Goal: Book appointment/travel/reservation

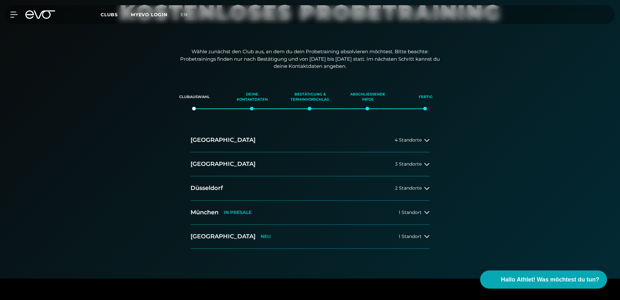
scroll to position [65, 0]
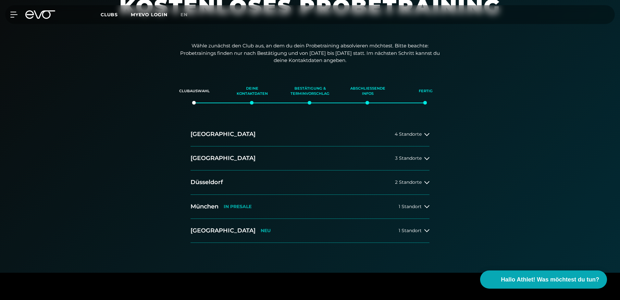
click at [351, 207] on button "[GEOGRAPHIC_DATA] IN [GEOGRAPHIC_DATA] 1 Standort" at bounding box center [309, 207] width 239 height 24
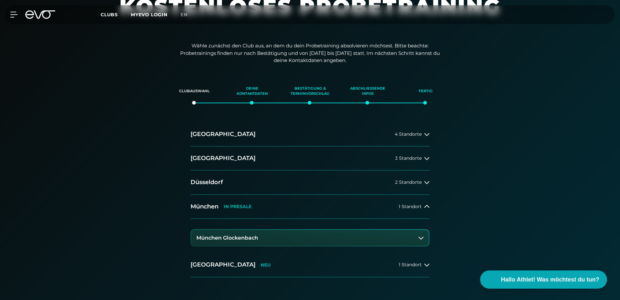
click at [225, 234] on button "München Glockenbach" at bounding box center [310, 238] width 238 height 16
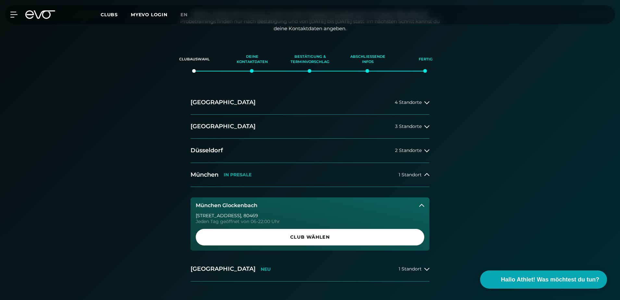
scroll to position [97, 0]
click at [312, 234] on span "Club wählen" at bounding box center [309, 236] width 197 height 7
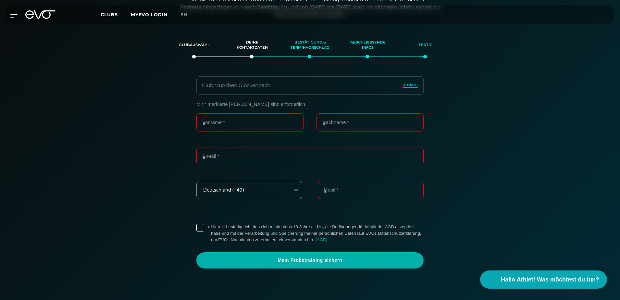
scroll to position [111, 0]
click at [227, 126] on input "Vorname *" at bounding box center [249, 122] width 107 height 18
type input "****"
type input "**********"
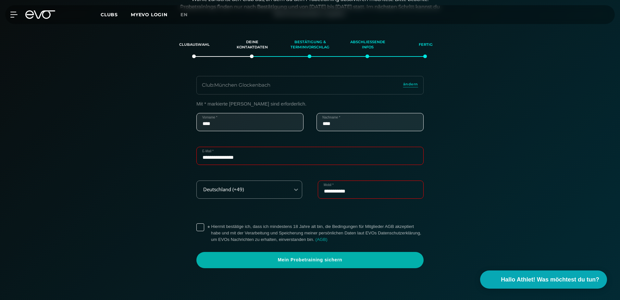
drag, startPoint x: 367, startPoint y: 193, endPoint x: 314, endPoint y: 192, distance: 53.2
click at [314, 192] on div "**********" at bounding box center [309, 197] width 227 height 34
type input "**********"
click at [163, 192] on div "**********" at bounding box center [310, 184] width 448 height 167
click at [193, 227] on div "**********" at bounding box center [310, 184] width 243 height 167
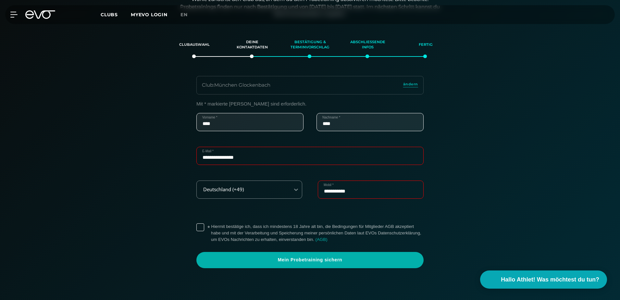
drag, startPoint x: 198, startPoint y: 226, endPoint x: 145, endPoint y: 225, distance: 52.6
click at [211, 226] on label "* Hiermit bestätige ich, dass ich mindestens 18 Jahre alt bin, die Bedingungen …" at bounding box center [317, 232] width 213 height 19
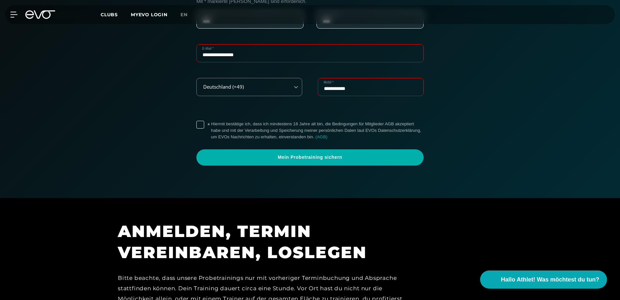
scroll to position [209, 0]
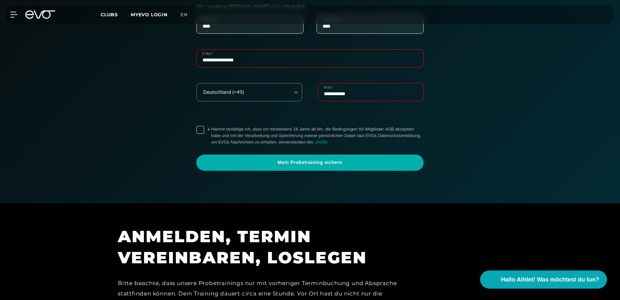
drag, startPoint x: 311, startPoint y: 164, endPoint x: 280, endPoint y: 186, distance: 37.7
click at [311, 165] on span "Mein Probetraining sichern" at bounding box center [310, 162] width 196 height 6
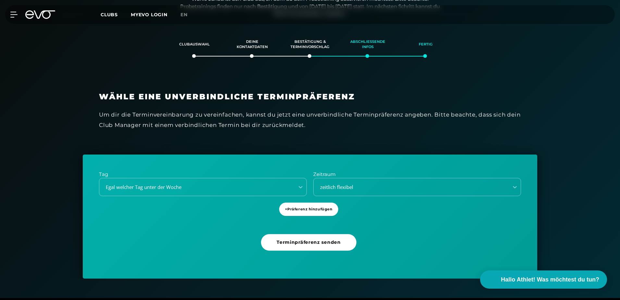
scroll to position [111, 0]
click at [300, 188] on icon at bounding box center [301, 187] width 4 height 2
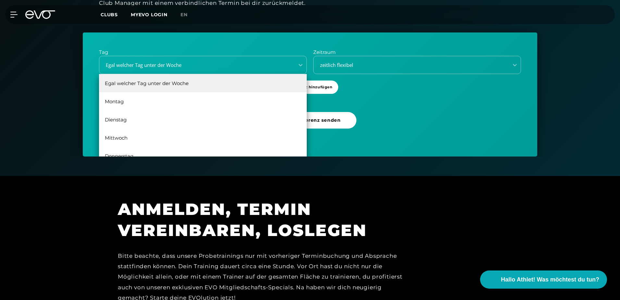
scroll to position [12, 0]
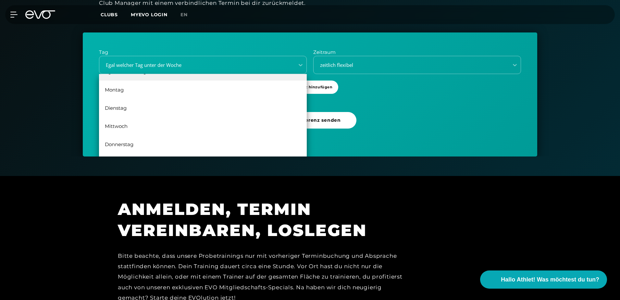
drag, startPoint x: 146, startPoint y: 143, endPoint x: 116, endPoint y: 85, distance: 65.7
click at [120, 84] on div "Egal welcher Tag unter der Woche [DATE] [DATE] [DATE] [DATE] [DATE]" at bounding box center [203, 122] width 208 height 97
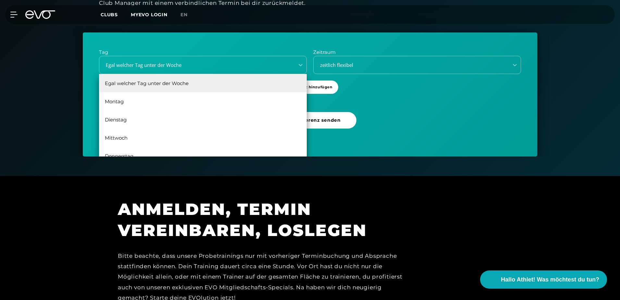
click at [565, 155] on div "Clubauswahl Deine Kontaktdaten Bestätigung & Terminvorschlag Abschließende Info…" at bounding box center [310, 30] width 620 height 251
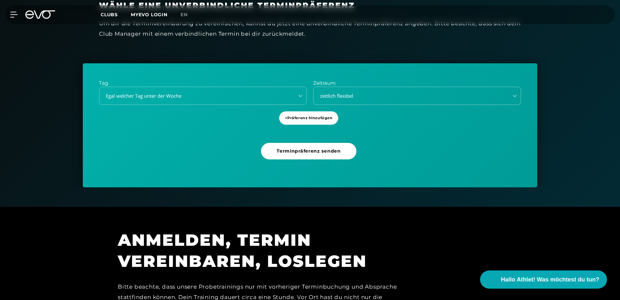
scroll to position [202, 0]
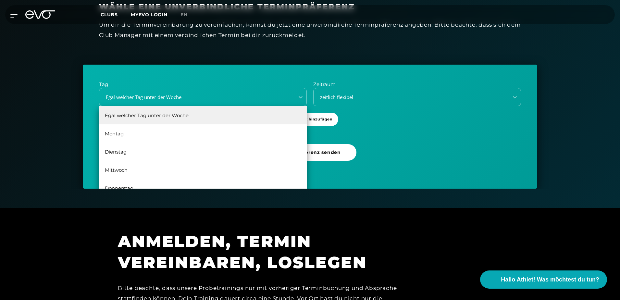
click at [299, 95] on icon at bounding box center [300, 97] width 6 height 6
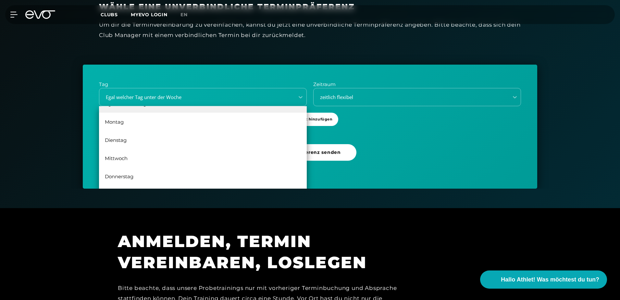
scroll to position [0, 0]
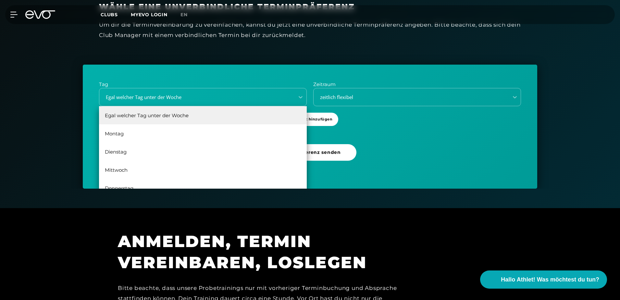
click at [128, 114] on div "Egal welcher Tag unter der Woche" at bounding box center [203, 115] width 208 height 18
click at [181, 121] on div "Egal welcher Tag unter der Woche" at bounding box center [203, 115] width 208 height 18
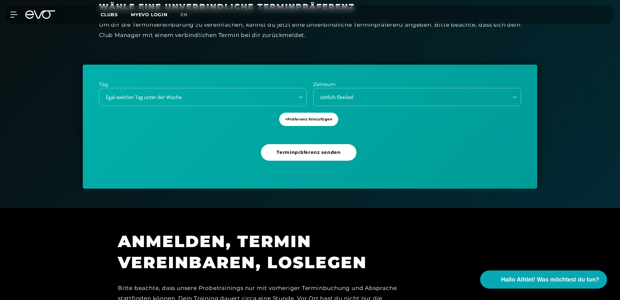
click at [249, 101] on div "Egal welcher Tag unter der Woche" at bounding box center [195, 96] width 190 height 7
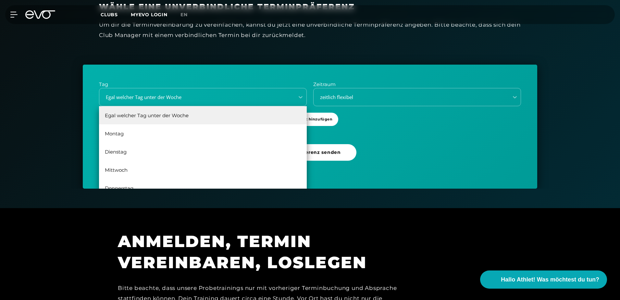
click at [194, 127] on div "Montag" at bounding box center [203, 133] width 208 height 18
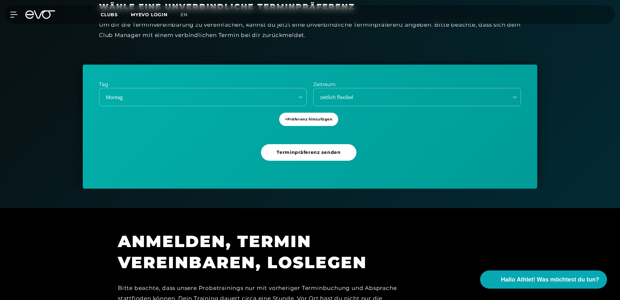
click at [263, 99] on div "Montag" at bounding box center [195, 96] width 190 height 7
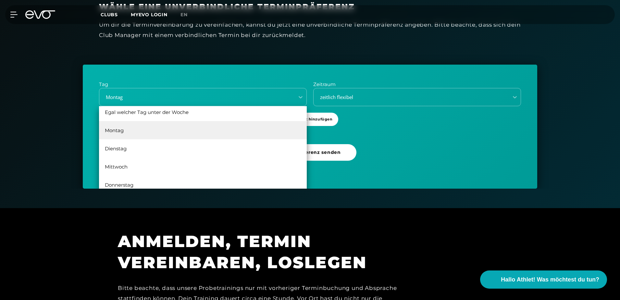
scroll to position [12, 0]
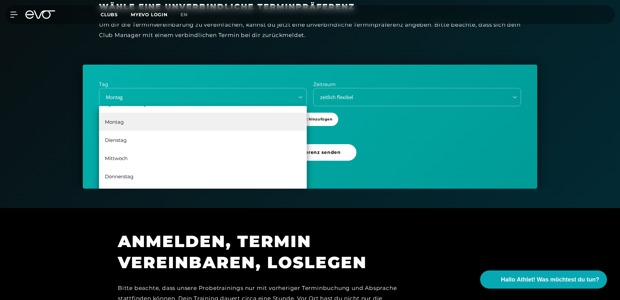
drag, startPoint x: 122, startPoint y: 180, endPoint x: 123, endPoint y: 136, distance: 44.8
click at [123, 134] on div "Egal welcher Tag unter der Woche [DATE] [DATE] [DATE] [DATE] [DATE]" at bounding box center [203, 154] width 208 height 97
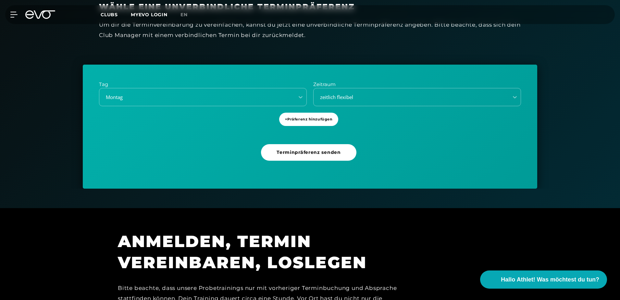
click at [67, 181] on div "Clubauswahl Deine Kontaktdaten Bestätigung & Terminvorschlag Abschließende Info…" at bounding box center [310, 62] width 620 height 251
click at [298, 89] on div at bounding box center [300, 97] width 12 height 18
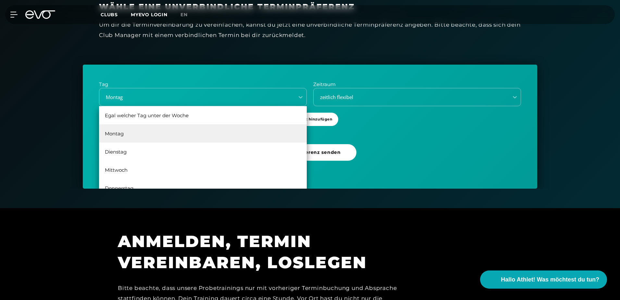
click at [184, 116] on div "Egal welcher Tag unter der Woche" at bounding box center [203, 115] width 208 height 18
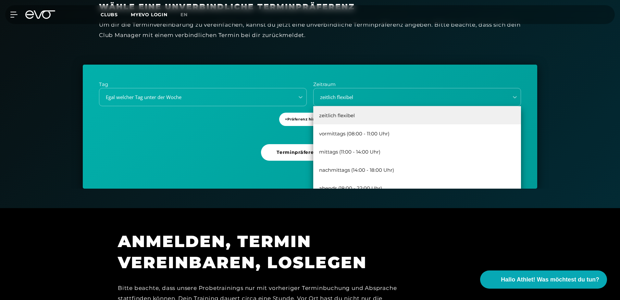
click at [451, 96] on div "zeitlich flexibel" at bounding box center [409, 96] width 190 height 7
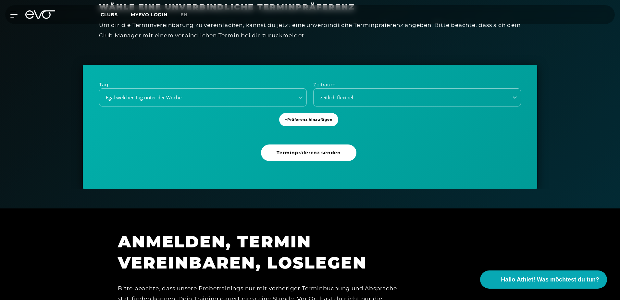
click at [290, 71] on div "Tag Egal welcher Tag unter der Woche Zeitraum zeitlich flexibel + Präferenz hin…" at bounding box center [310, 127] width 454 height 124
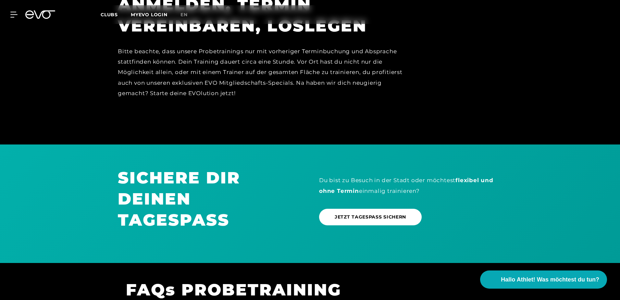
scroll to position [460, 0]
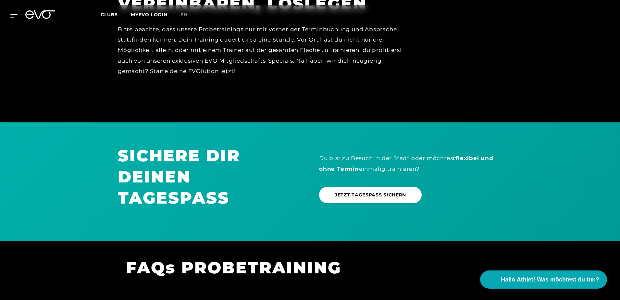
click at [378, 194] on span "JETZT TAGESPASS SICHERN" at bounding box center [370, 194] width 71 height 7
